Goal: Check status: Check status

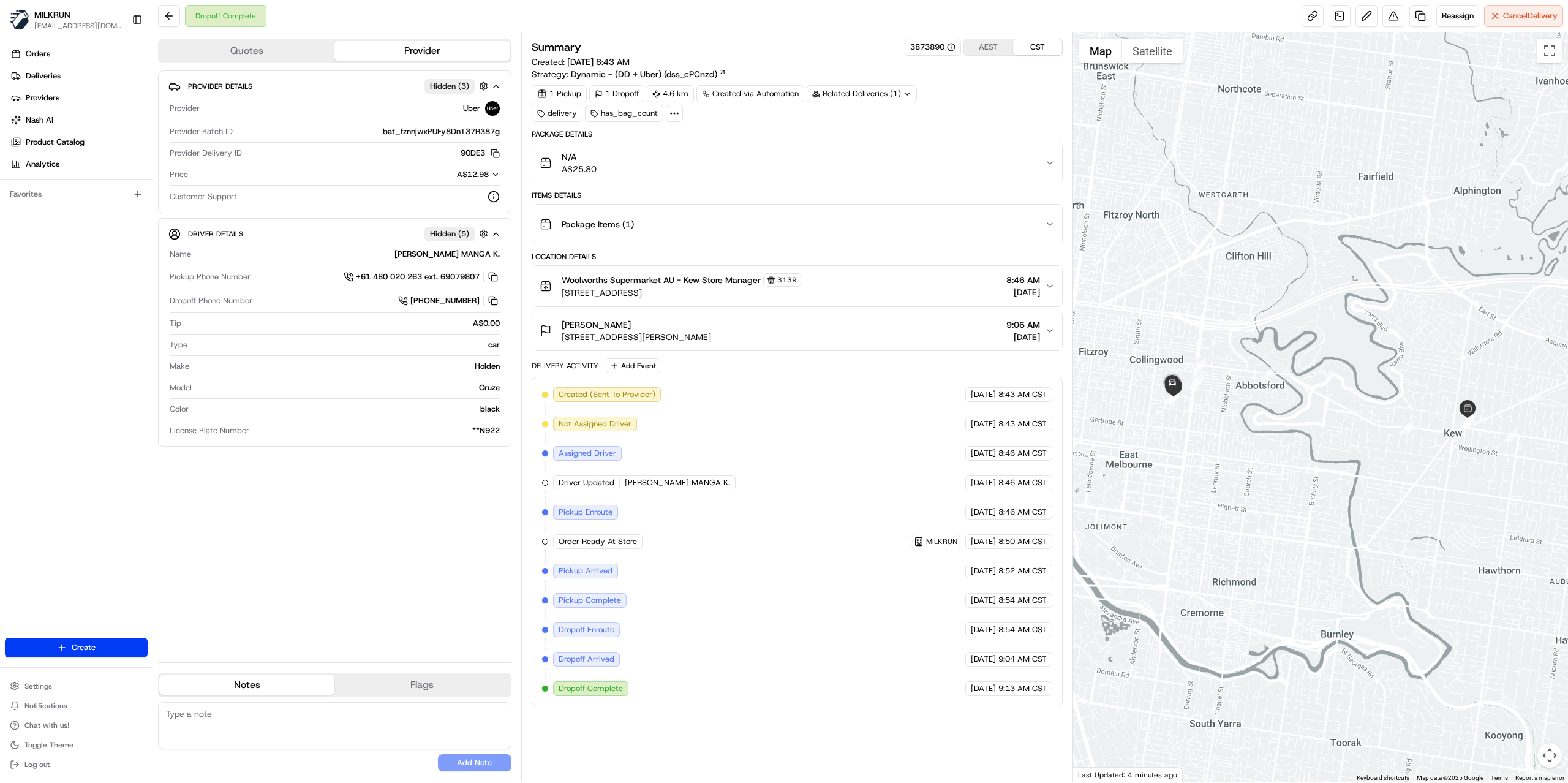
click at [1049, 171] on button "N/A A$25.80" at bounding box center [797, 163] width 530 height 39
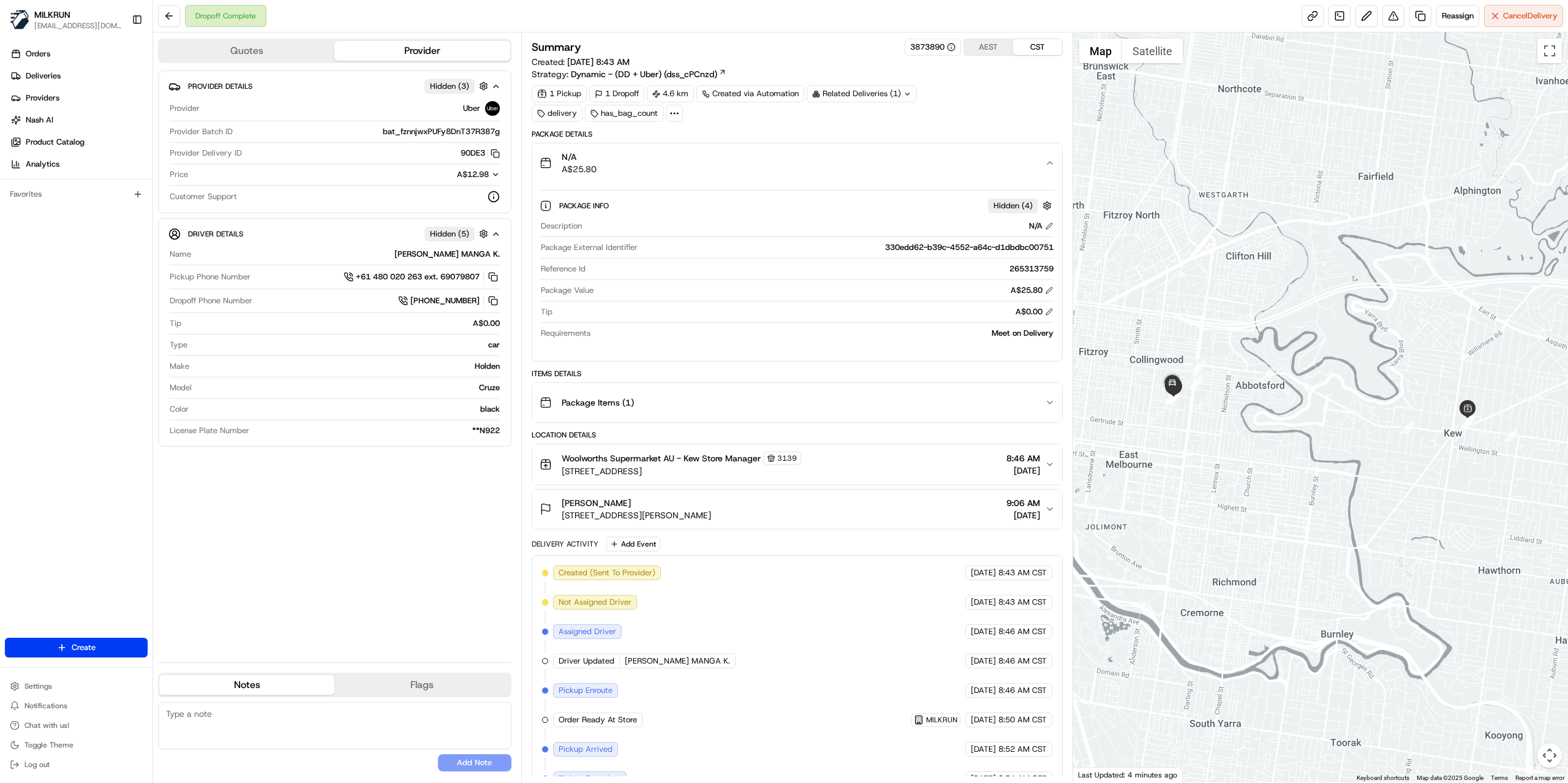
click at [1046, 165] on icon "button" at bounding box center [1050, 163] width 10 height 10
